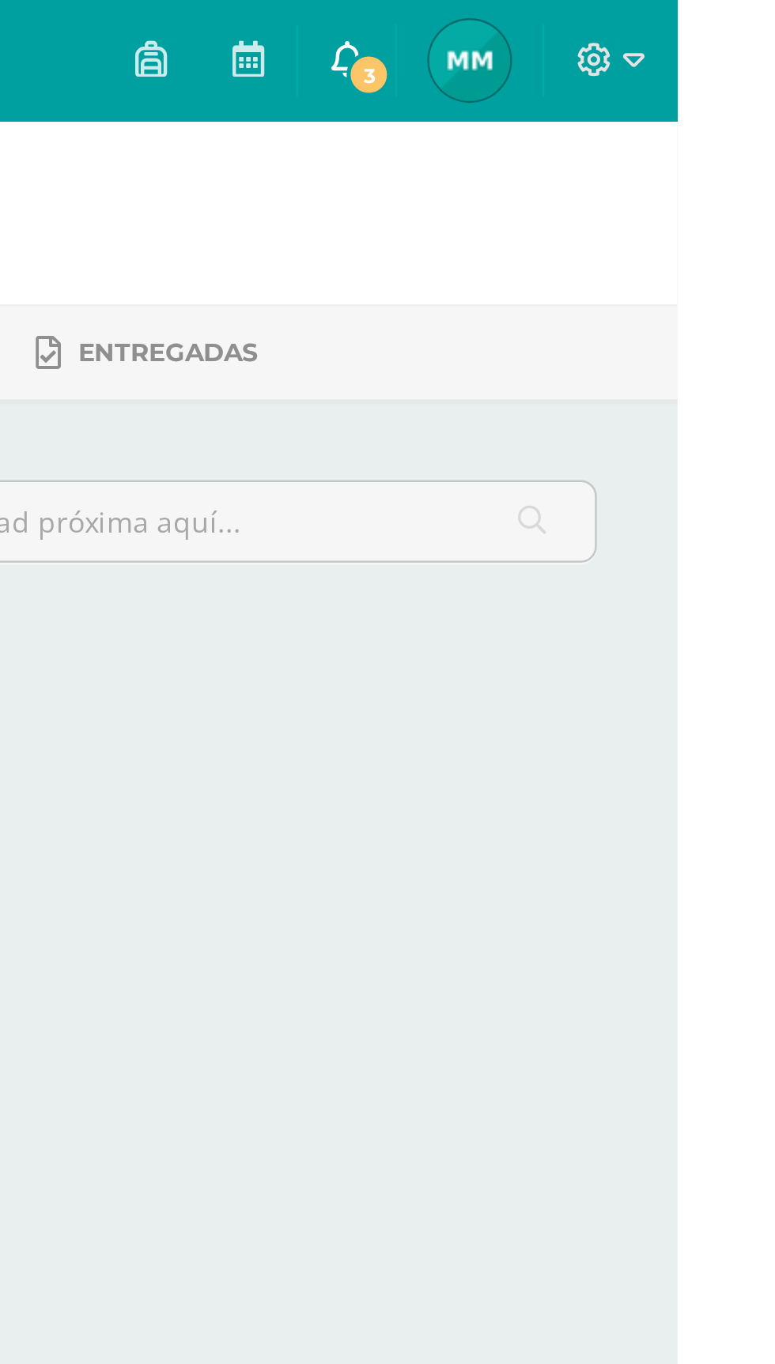
click at [651, 31] on span at bounding box center [645, 23] width 13 height 17
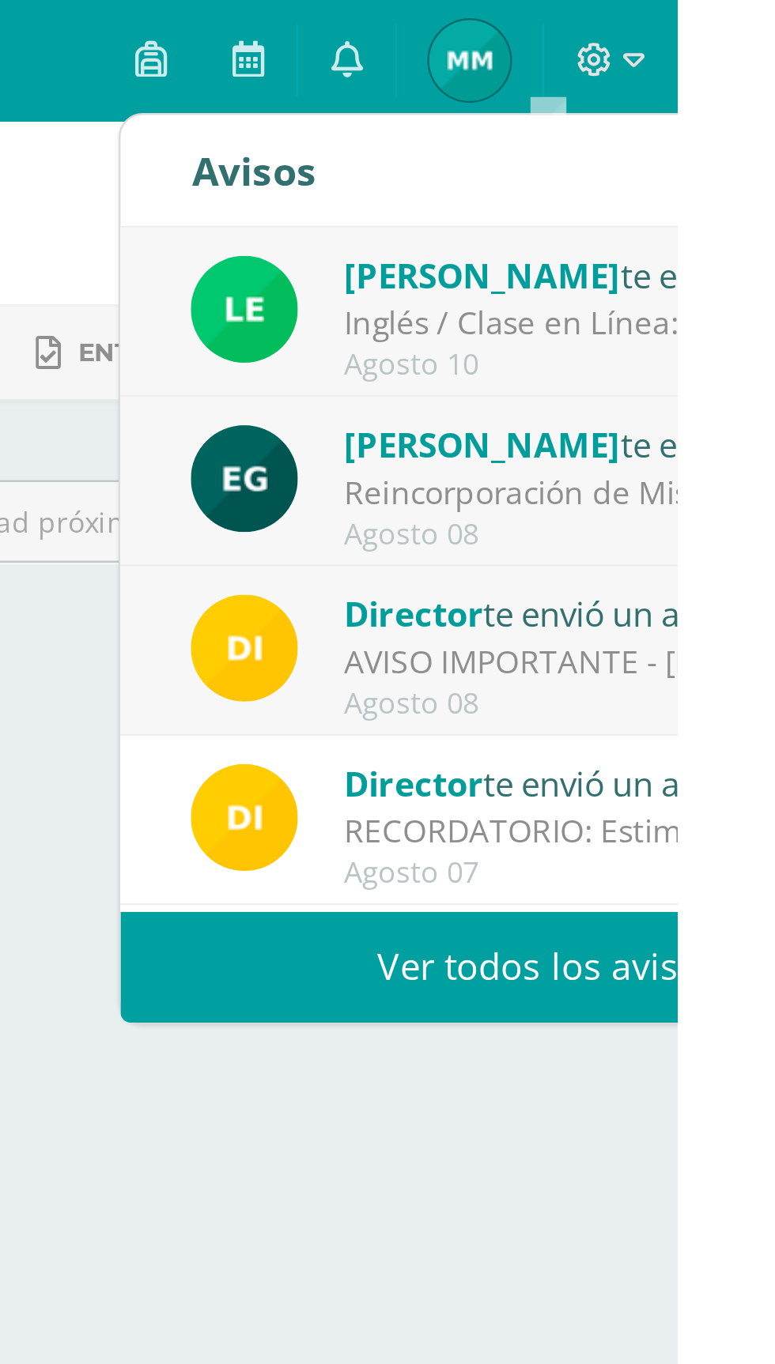
click at [757, 251] on div "AVISO IMPORTANTE - [DATE][PERSON_NAME]: Estimados padres de familia y/o encarga…" at bounding box center [754, 260] width 220 height 18
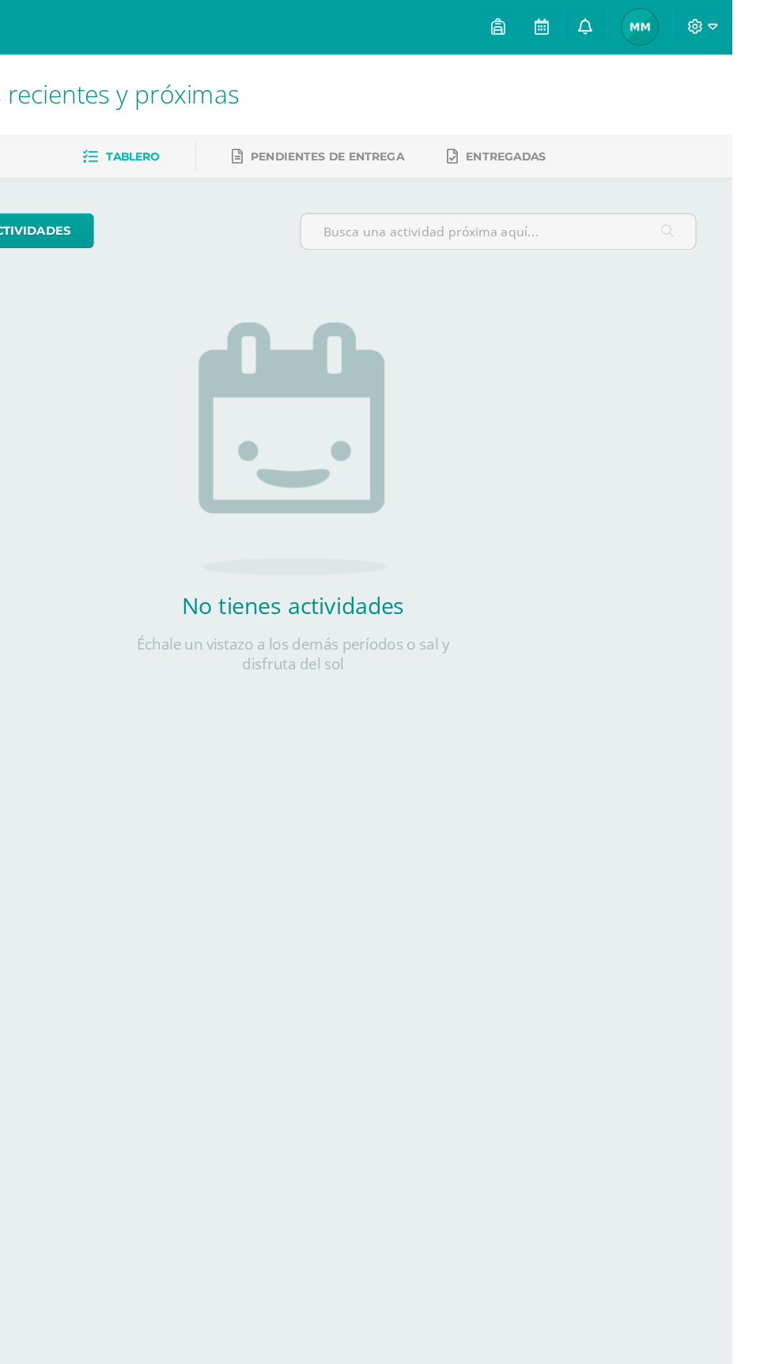
click at [664, 30] on link "0" at bounding box center [645, 23] width 38 height 47
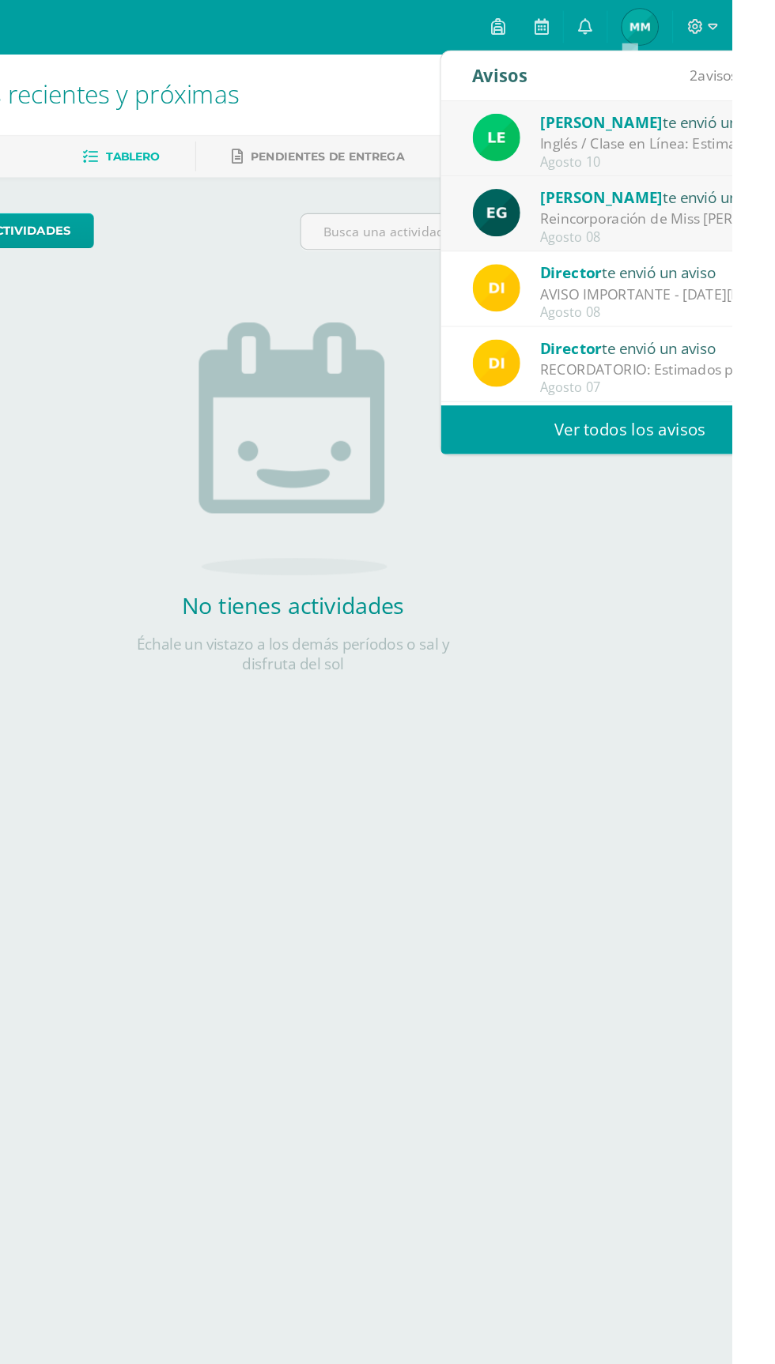
click at [741, 231] on div "Director te envió un aviso" at bounding box center [715, 240] width 220 height 21
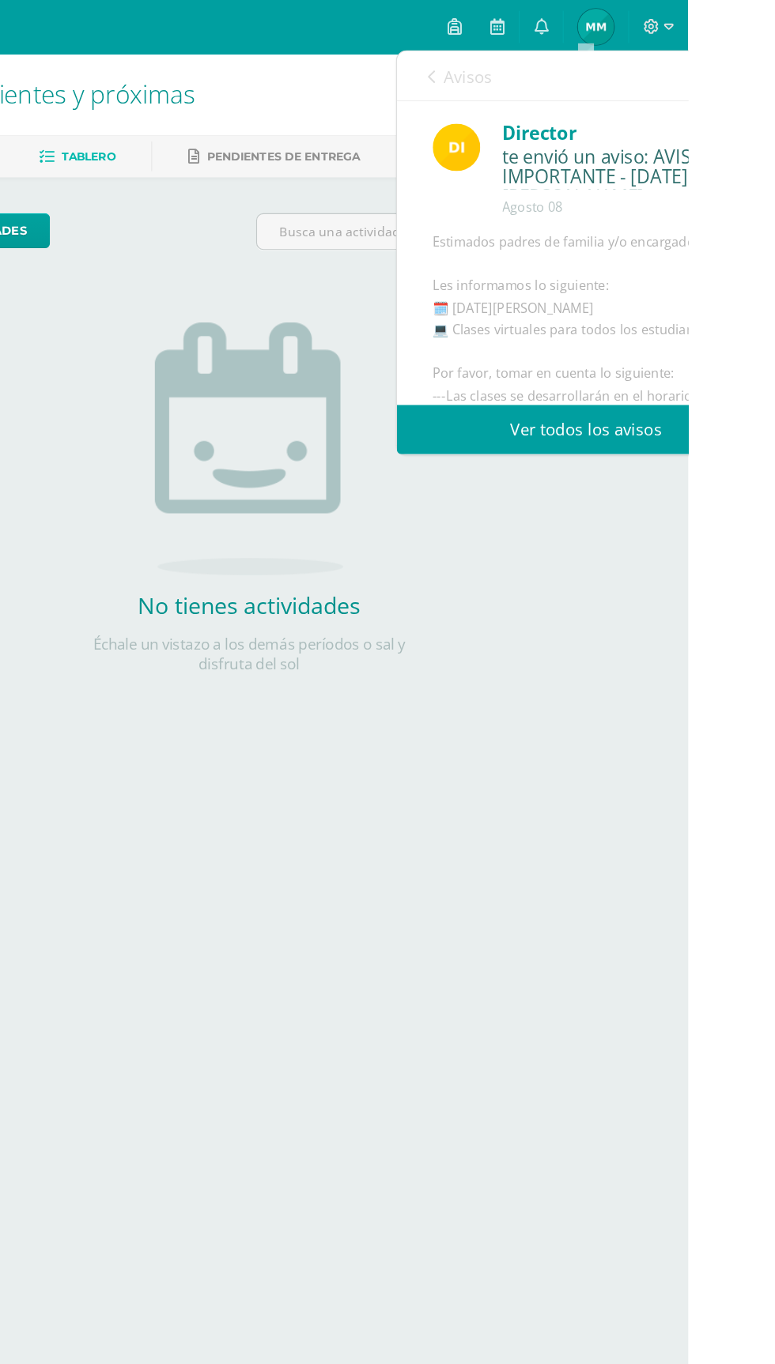
scroll to position [1, 0]
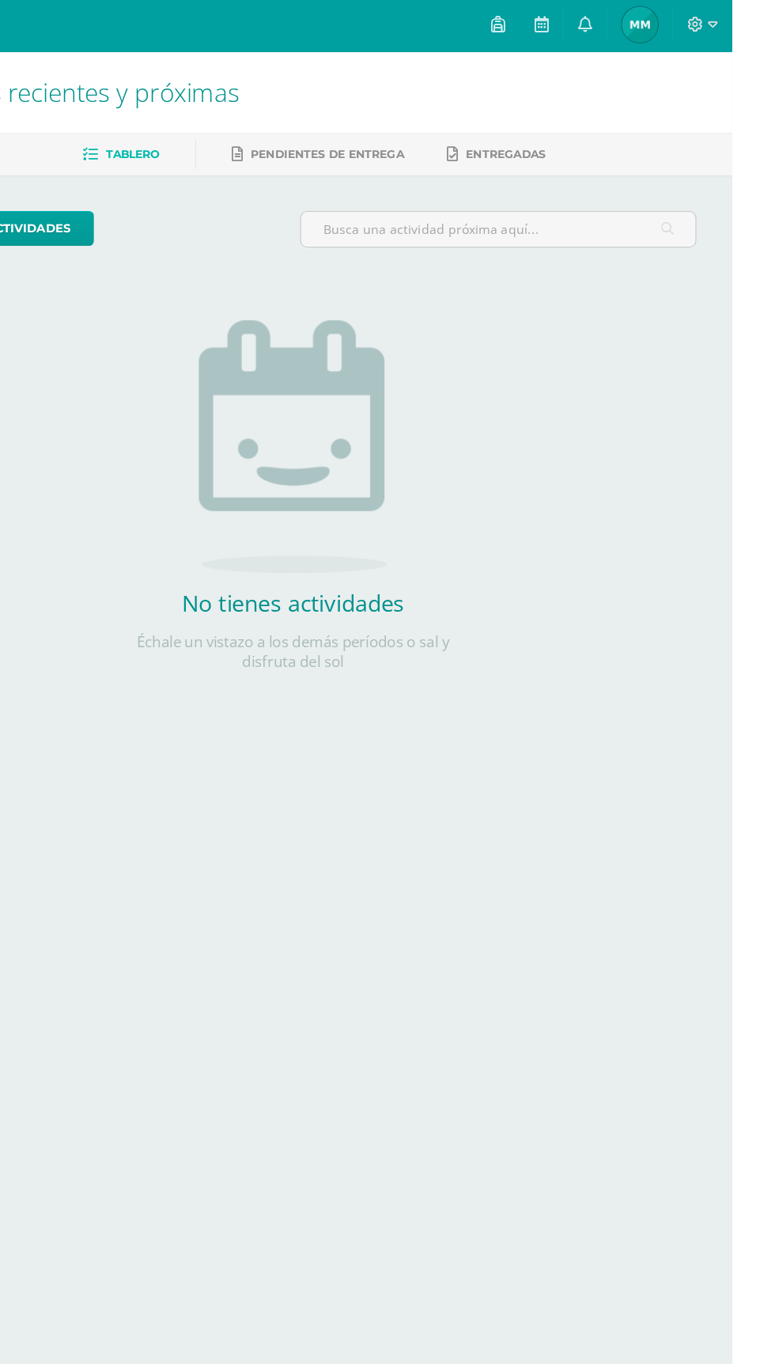
click at [712, 25] on span "Marc Alejandro Mi Perfil" at bounding box center [693, 24] width 38 height 32
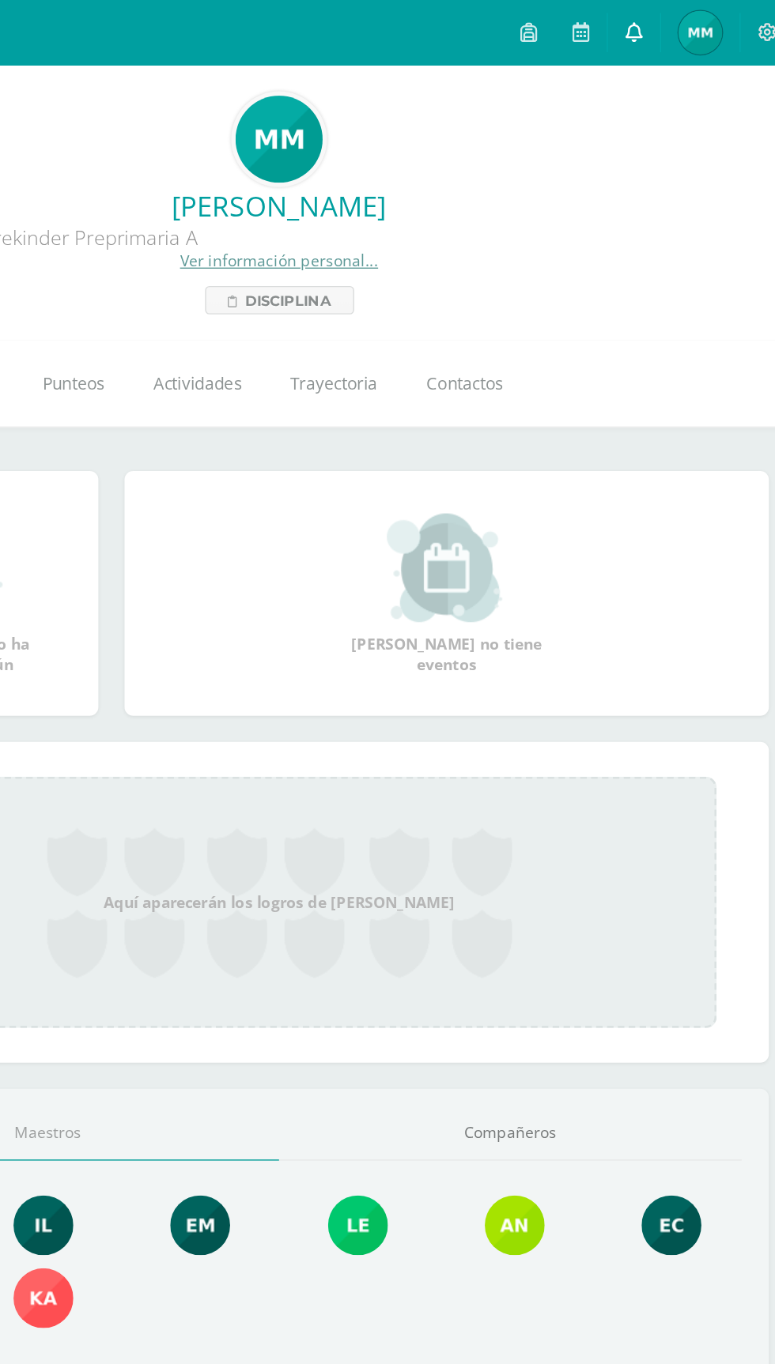
click at [646, 28] on icon at bounding box center [645, 23] width 13 height 14
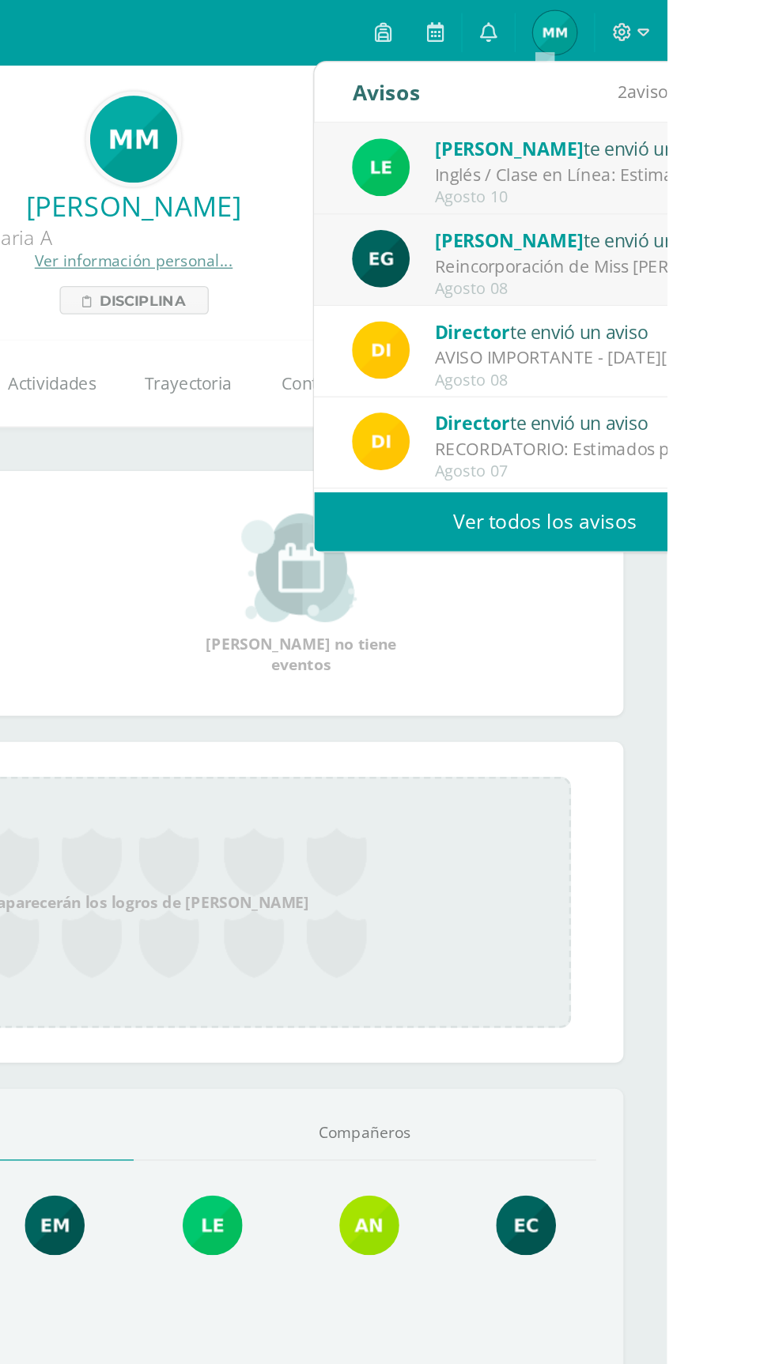
click at [774, 175] on div "[PERSON_NAME] te envió un aviso" at bounding box center [716, 174] width 220 height 21
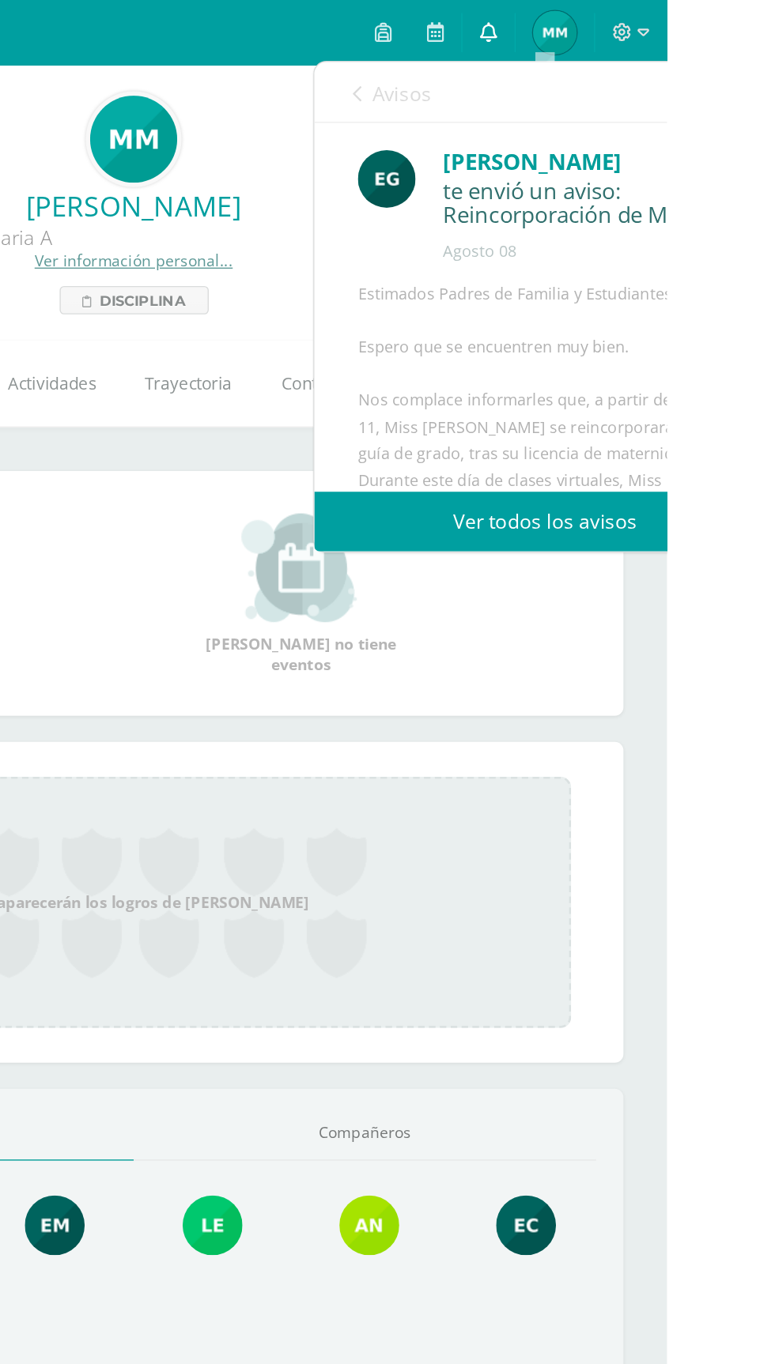
click at [651, 23] on icon at bounding box center [645, 23] width 13 height 14
click at [749, 374] on link "Ver todos los avisos" at bounding box center [686, 378] width 334 height 43
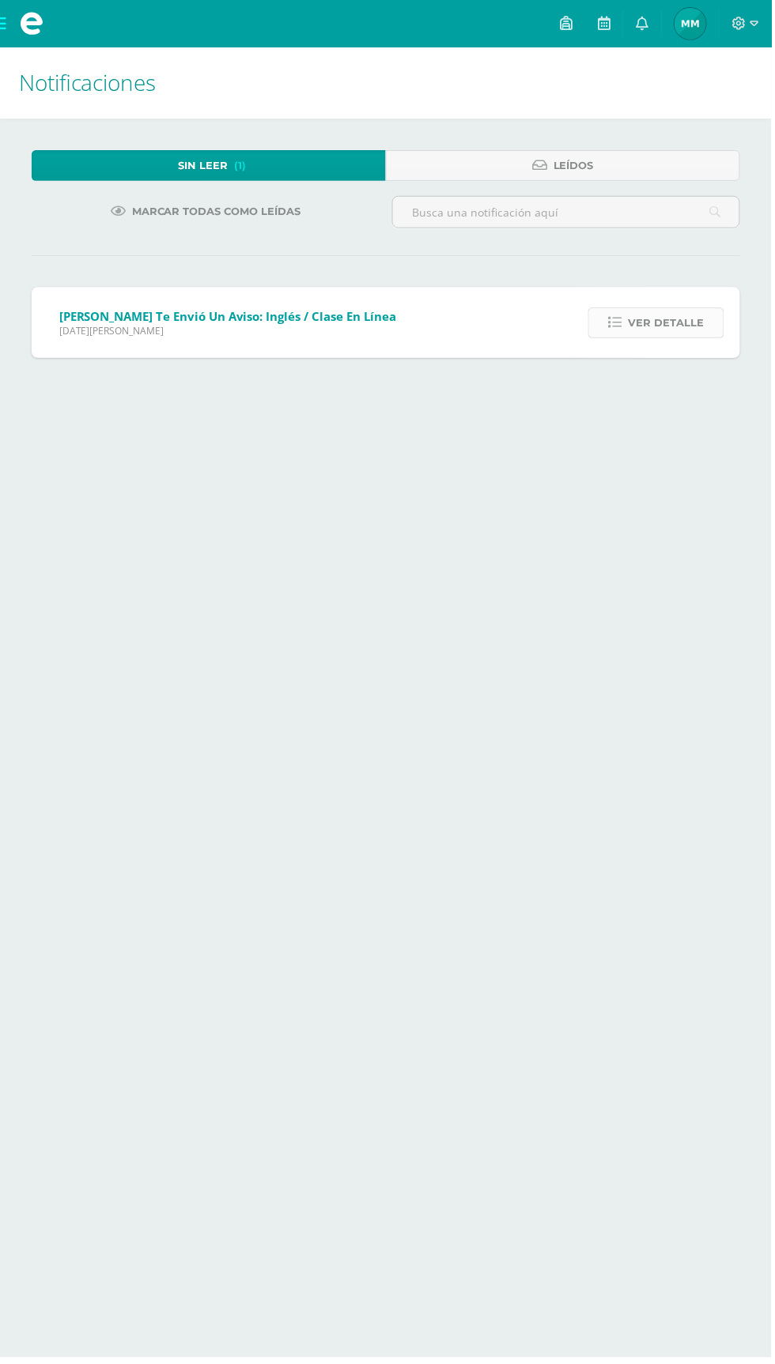
click at [683, 327] on span "Ver detalle" at bounding box center [669, 324] width 76 height 29
